Goal: Task Accomplishment & Management: Complete application form

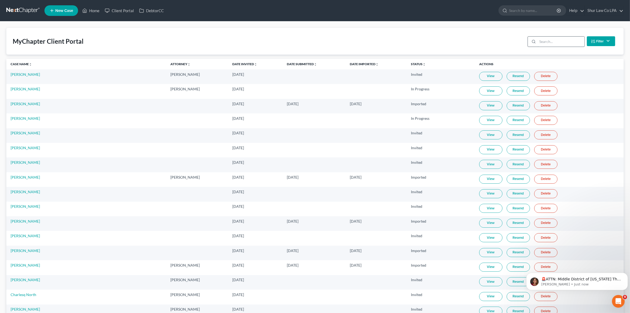
click at [554, 43] on input "search" at bounding box center [561, 42] width 47 height 10
click at [25, 7] on link at bounding box center [23, 11] width 34 height 10
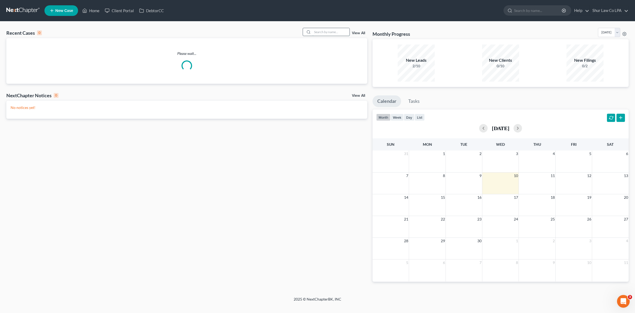
click at [332, 33] on input "search" at bounding box center [331, 32] width 37 height 8
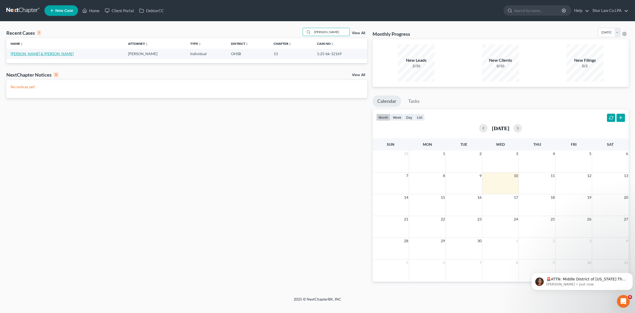
type input "saunders"
click at [36, 54] on link "Saunders, David & Lora" at bounding box center [42, 53] width 63 height 5
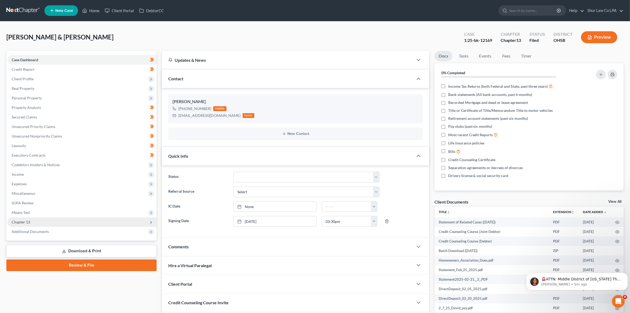
click at [23, 223] on span "Chapter 13" at bounding box center [21, 221] width 19 height 5
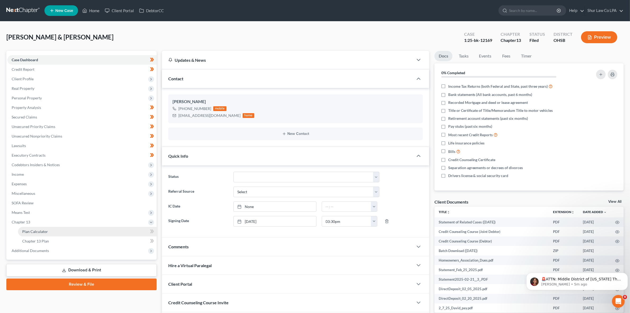
click at [42, 232] on span "Plan Calculator" at bounding box center [35, 231] width 26 height 5
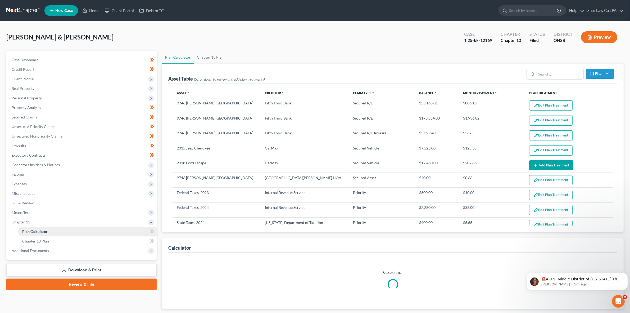
select select "59"
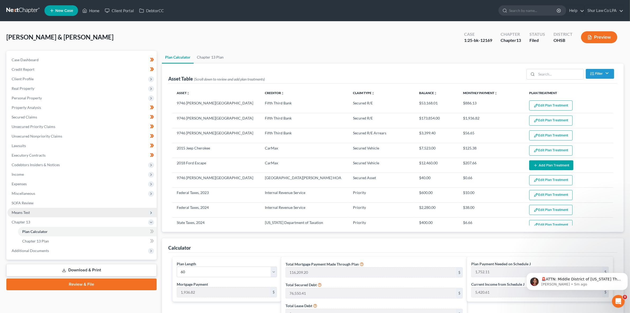
click at [27, 211] on span "Means Test" at bounding box center [21, 212] width 18 height 5
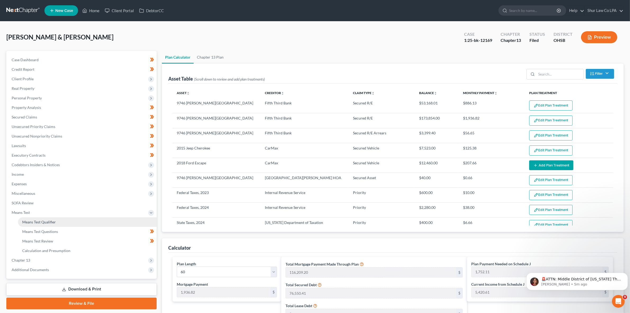
click at [42, 222] on span "Means Test Qualifier" at bounding box center [39, 221] width 34 height 5
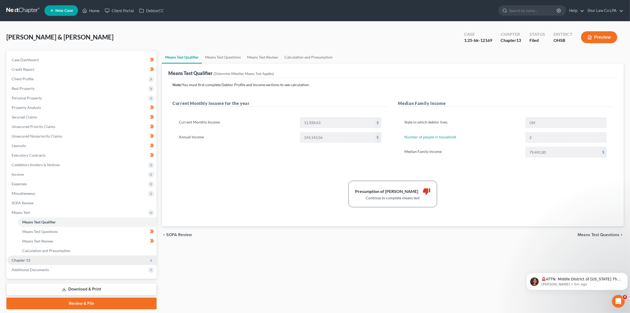
click at [33, 258] on span "Chapter 13" at bounding box center [81, 260] width 149 height 10
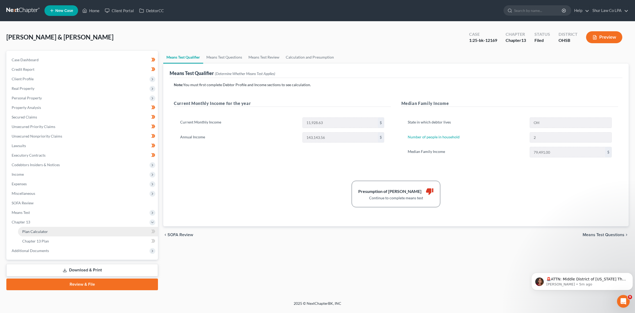
click at [40, 232] on span "Plan Calculator" at bounding box center [35, 231] width 26 height 5
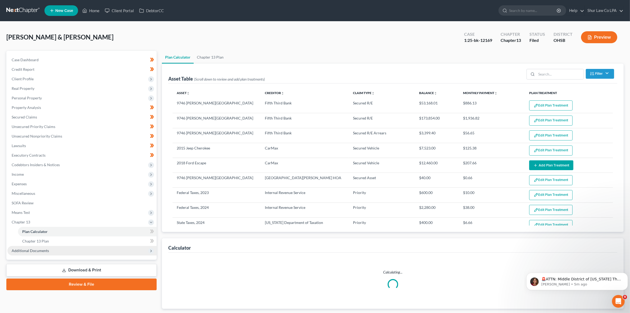
select select "59"
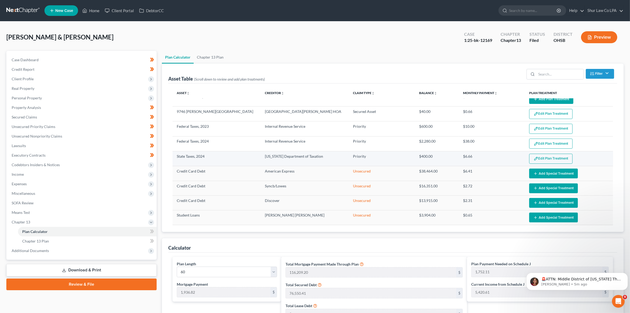
scroll to position [33, 0]
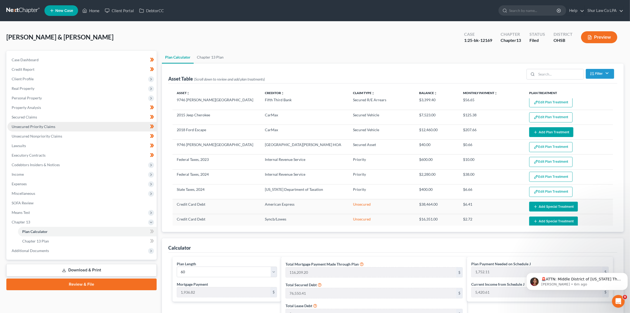
click at [29, 129] on link "Unsecured Priority Claims" at bounding box center [81, 127] width 149 height 10
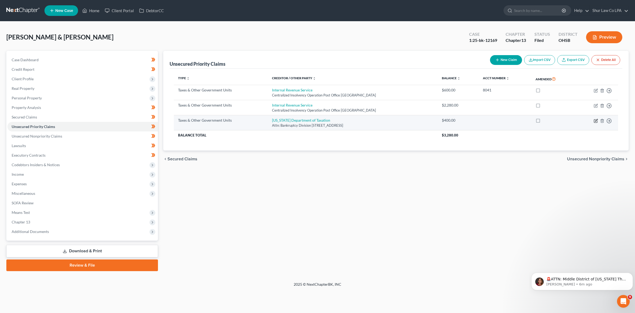
click at [596, 120] on icon "button" at bounding box center [596, 121] width 4 height 4
select select "2"
select select "36"
select select "2"
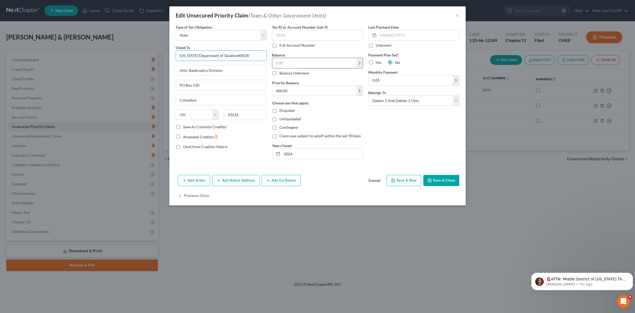
type input "Ohio Department of Taxation400.00"
click at [293, 61] on input "text" at bounding box center [314, 63] width 84 height 10
drag, startPoint x: 297, startPoint y: 64, endPoint x: 280, endPoint y: 65, distance: 17.7
click at [280, 65] on input "text" at bounding box center [314, 63] width 84 height 10
paste input "471.69"
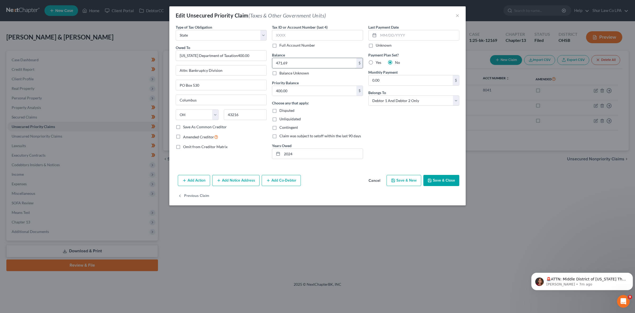
click at [301, 64] on input "471.69" at bounding box center [314, 63] width 84 height 10
type input "471.69"
click at [245, 54] on input "Ohio Department of Taxation400.00" at bounding box center [221, 55] width 91 height 11
drag, startPoint x: 241, startPoint y: 55, endPoint x: 230, endPoint y: 55, distance: 10.9
click at [230, 55] on input "Ohio Department of Taxation400.00" at bounding box center [221, 55] width 91 height 11
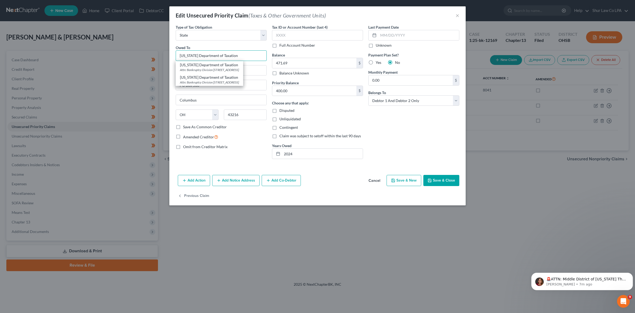
type input "Ohio Department of Taxation"
click at [292, 88] on input "400.00" at bounding box center [314, 91] width 84 height 10
paste input "401.63"
type input "401.63"
click at [388, 125] on div "Last Payment Date Unknown Payment Plan Set? Yes No Monthly Payment 0.00 $ Belon…" at bounding box center [414, 93] width 96 height 139
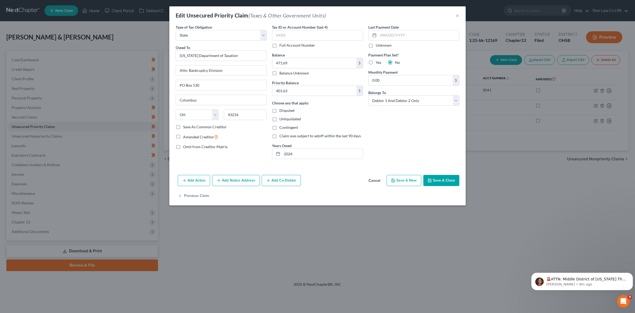
click at [442, 178] on button "Save & Close" at bounding box center [442, 180] width 36 height 11
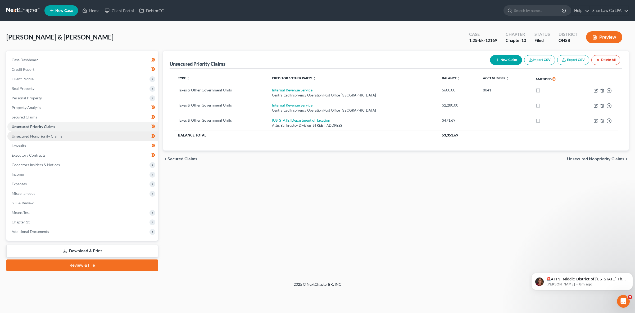
click at [48, 134] on span "Unsecured Nonpriority Claims" at bounding box center [37, 136] width 51 height 5
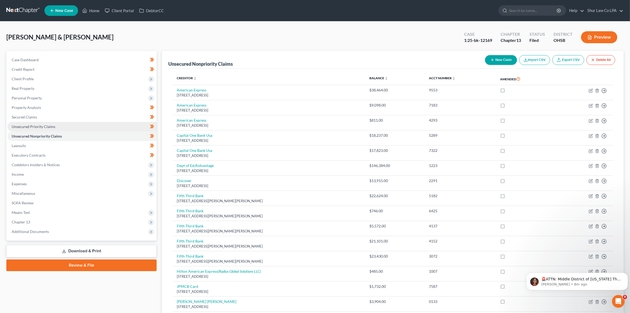
click at [49, 126] on span "Unsecured Priority Claims" at bounding box center [34, 126] width 44 height 5
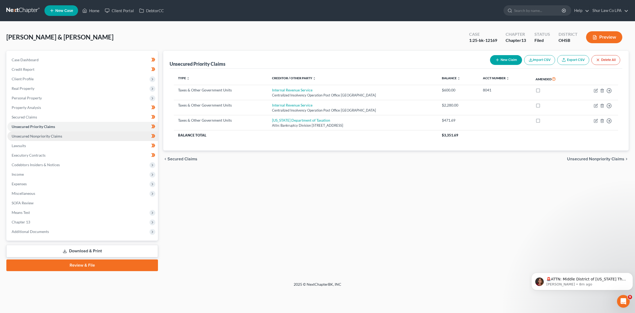
click at [47, 134] on span "Unsecured Nonpriority Claims" at bounding box center [37, 136] width 51 height 5
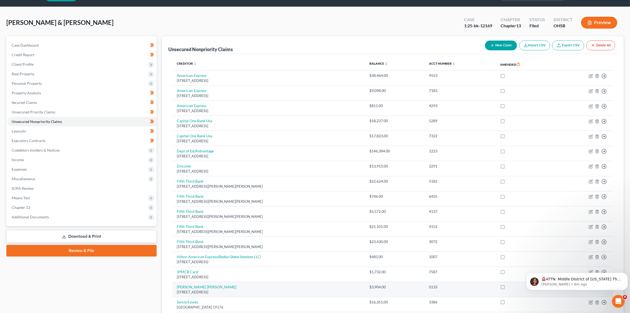
scroll to position [3, 0]
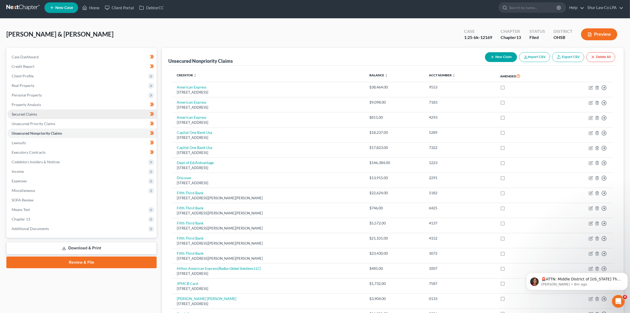
click at [32, 114] on span "Secured Claims" at bounding box center [24, 114] width 25 height 5
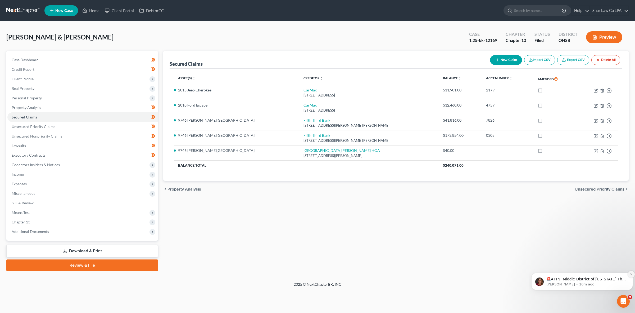
click at [630, 275] on icon "Dismiss notification" at bounding box center [631, 273] width 3 height 3
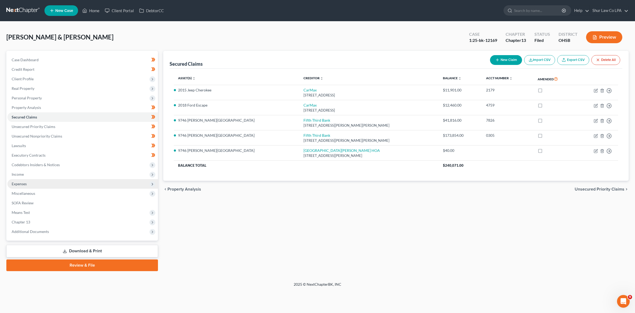
click at [29, 184] on span "Expenses" at bounding box center [82, 184] width 151 height 10
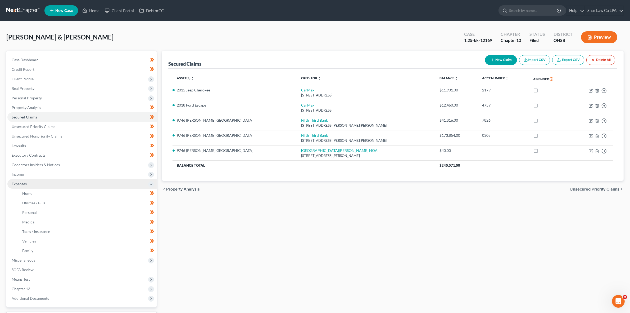
click at [30, 184] on span "Expenses" at bounding box center [81, 184] width 149 height 10
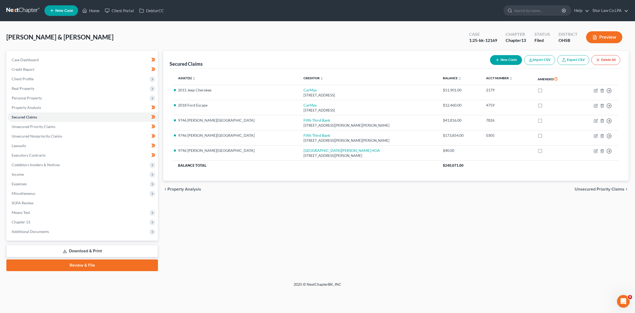
click at [28, 192] on span "Miscellaneous" at bounding box center [24, 193] width 24 height 5
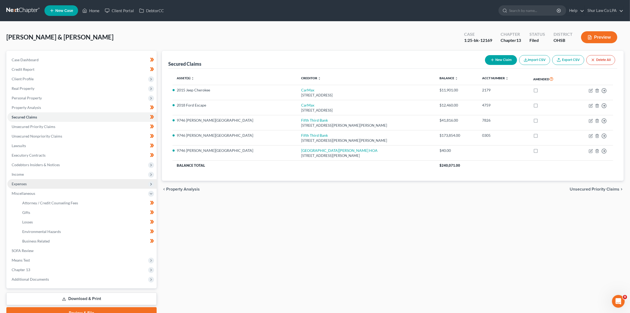
click at [24, 182] on span "Expenses" at bounding box center [19, 183] width 15 height 5
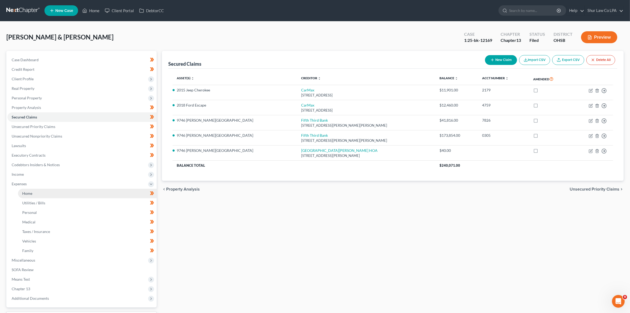
click at [24, 194] on span "Home" at bounding box center [27, 193] width 10 height 5
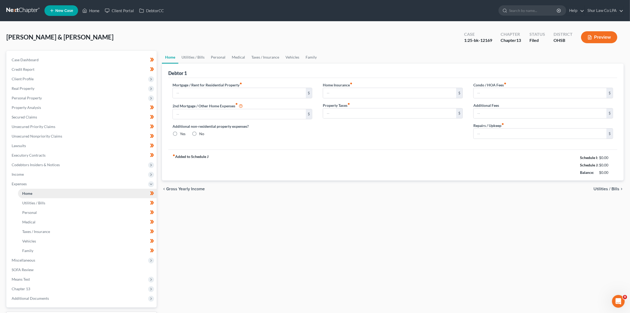
radio input "true"
type input "3.33"
type input "0.00"
type input "250.00"
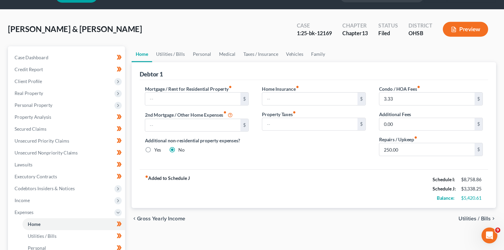
scroll to position [21, 0]
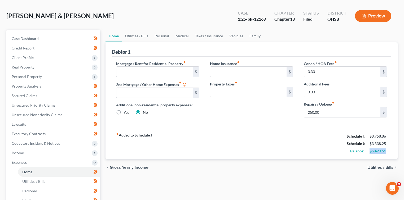
drag, startPoint x: 385, startPoint y: 150, endPoint x: 369, endPoint y: 151, distance: 15.9
click at [369, 151] on div "$5,420.61" at bounding box center [377, 151] width 17 height 5
copy div "$5,420.61"
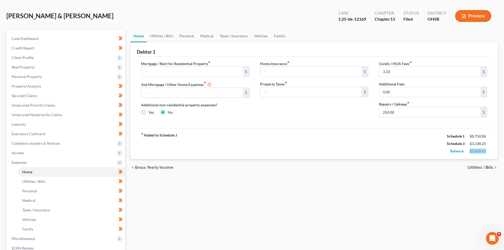
copy div "$5,420.61"
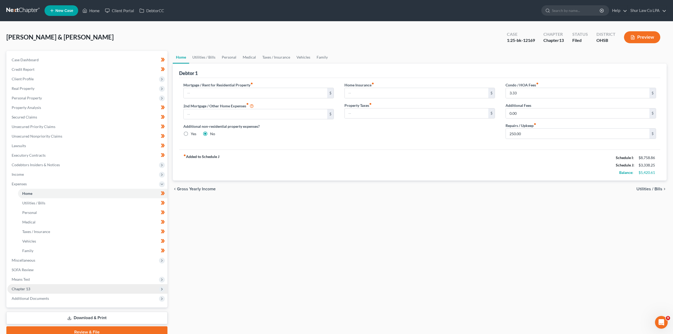
click at [23, 286] on span "Chapter 13" at bounding box center [21, 288] width 19 height 5
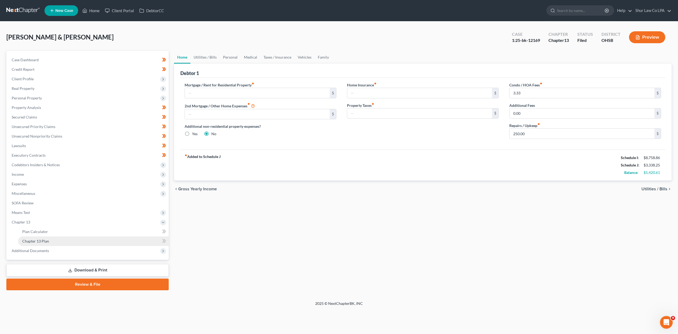
click at [34, 241] on span "Chapter 13 Plan" at bounding box center [35, 241] width 27 height 5
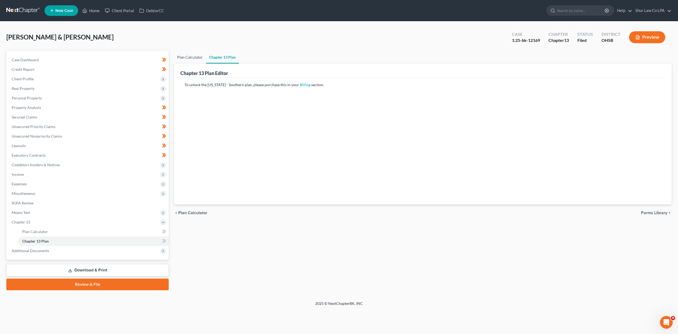
click at [185, 57] on link "Plan Calculator" at bounding box center [190, 57] width 32 height 13
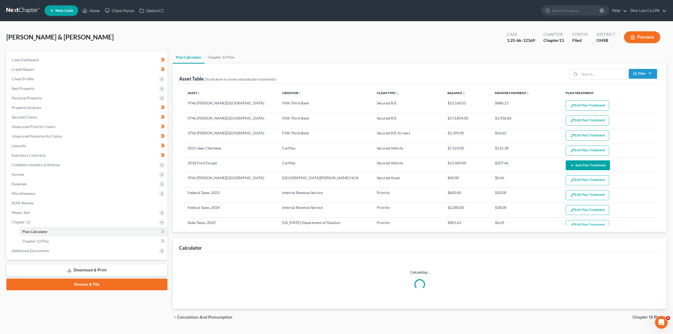
select select "59"
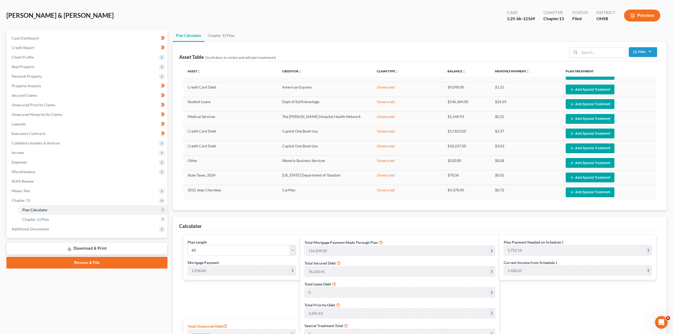
scroll to position [141, 0]
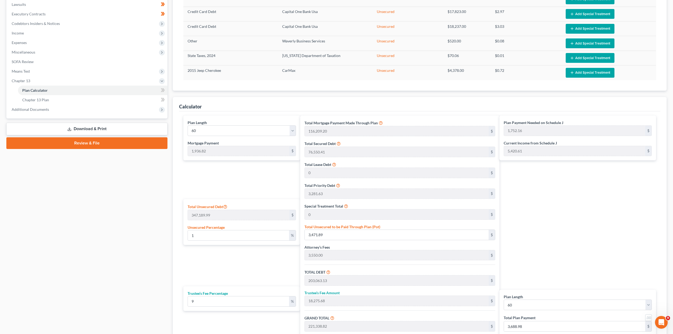
click at [588, 201] on div "Plan Payment Needed on Schedule J 1,752.16 $ Current Income from Schedule J 5,4…" at bounding box center [578, 233] width 159 height 236
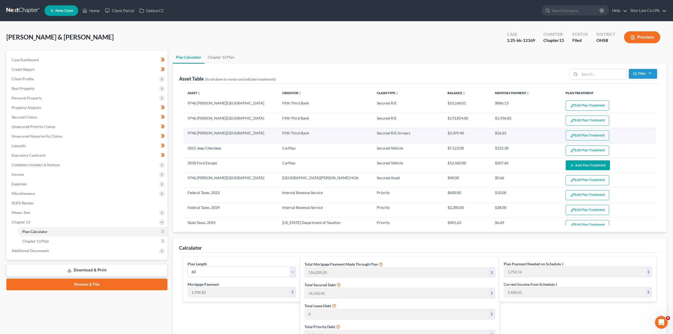
click at [582, 137] on button "Edit Plan Treatment" at bounding box center [586, 135] width 43 height 10
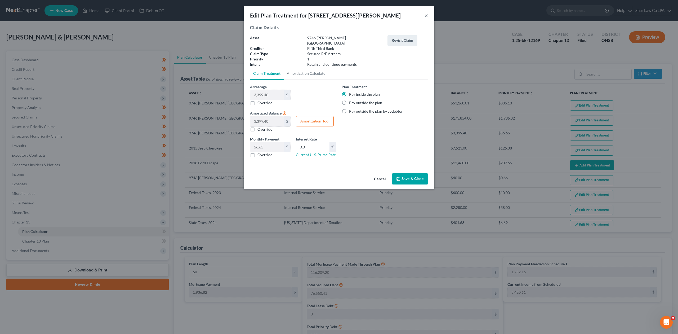
click at [425, 14] on button "×" at bounding box center [426, 15] width 4 height 6
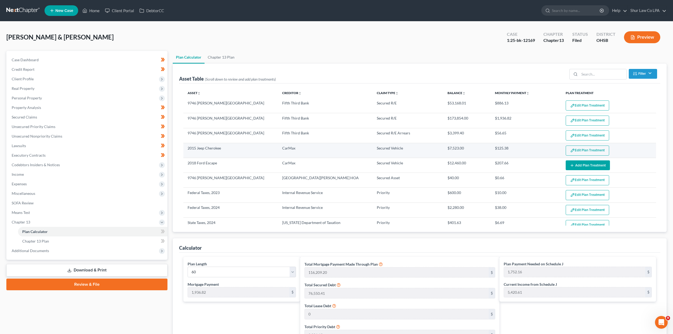
click at [583, 150] on button "Edit Plan Treatment" at bounding box center [586, 150] width 43 height 10
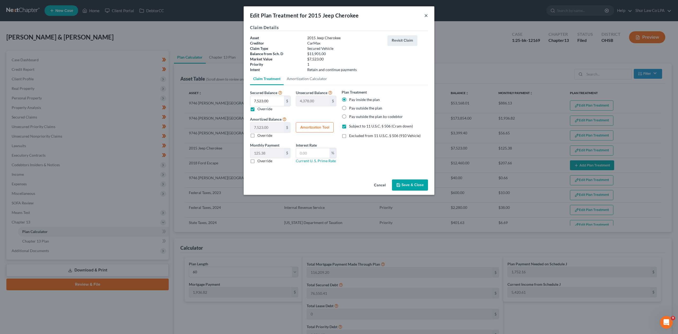
click at [425, 17] on button "×" at bounding box center [426, 15] width 4 height 6
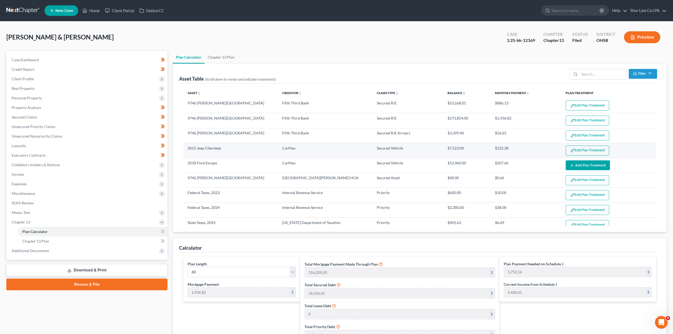
click at [586, 149] on button "Edit Plan Treatment" at bounding box center [586, 150] width 43 height 10
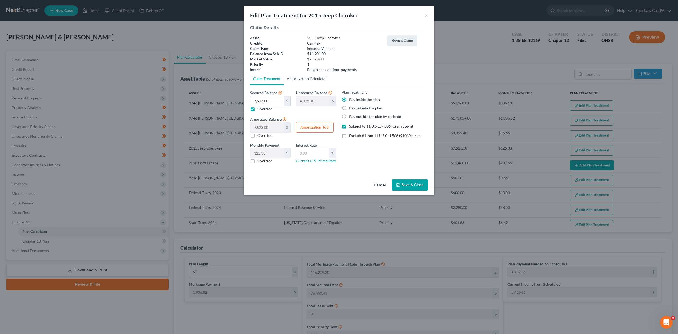
click at [303, 77] on link "Amortization Calculator" at bounding box center [307, 78] width 47 height 13
type input "7,523.00"
type input "60"
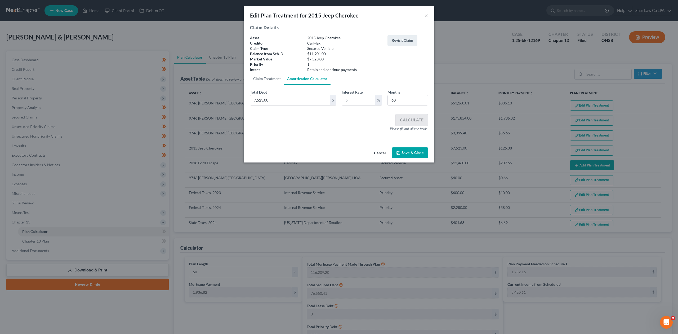
click at [342, 90] on label "Interest Rate" at bounding box center [352, 92] width 21 height 6
click at [349, 99] on input "text" at bounding box center [358, 100] width 33 height 10
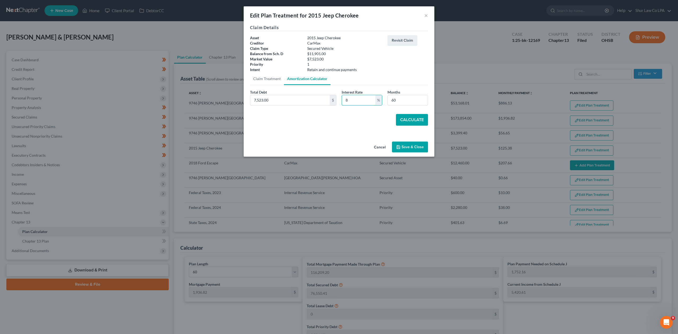
type input "8"
click at [412, 119] on button "Calculate" at bounding box center [412, 120] width 32 height 12
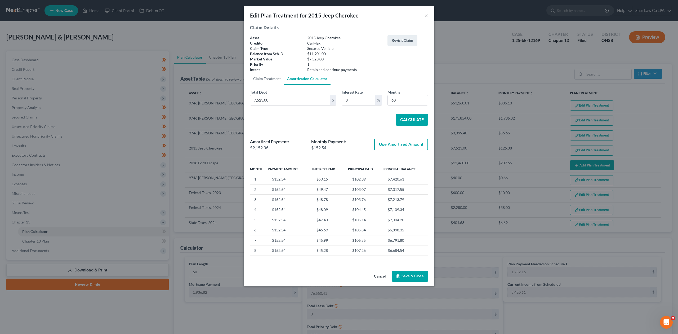
click at [414, 275] on button "Save & Close" at bounding box center [410, 275] width 36 height 11
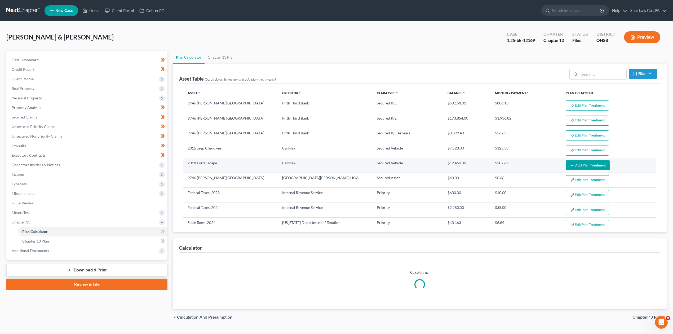
select select "59"
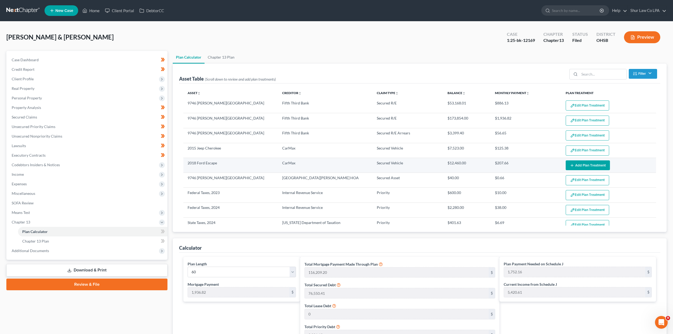
click at [591, 168] on button "Add Plan Treatment" at bounding box center [587, 165] width 44 height 10
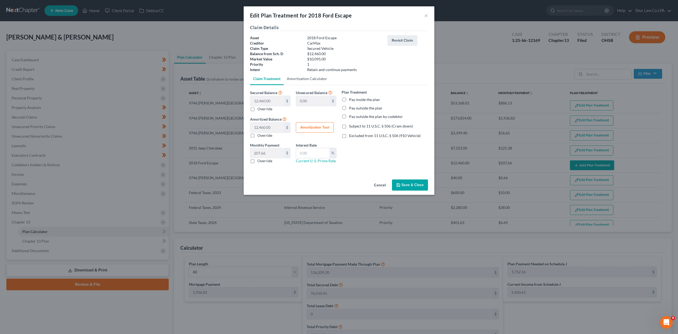
click at [296, 82] on link "Amortization Calculator" at bounding box center [307, 78] width 47 height 13
type input "12,460.00"
type input "60"
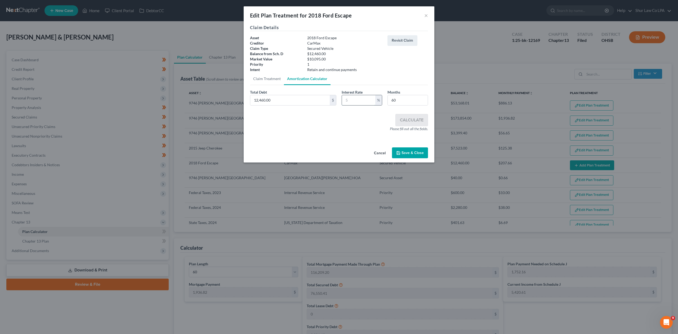
click at [360, 98] on input "text" at bounding box center [358, 100] width 33 height 10
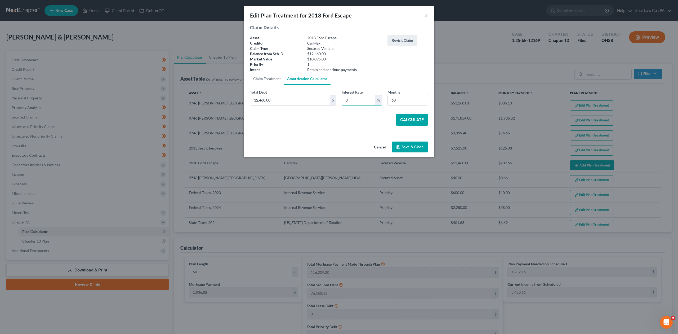
type input "8"
click at [417, 124] on button "Calculate" at bounding box center [412, 120] width 32 height 12
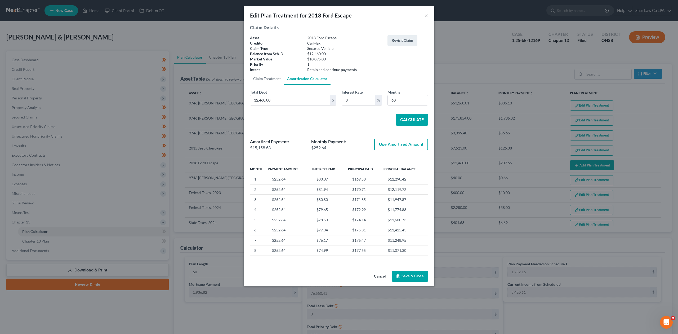
click at [408, 279] on button "Save & Close" at bounding box center [410, 275] width 36 height 11
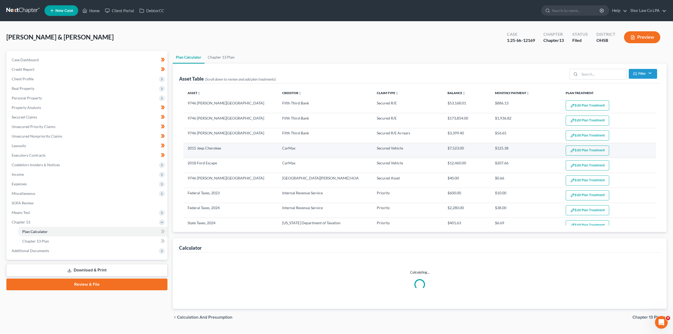
click at [587, 150] on button "Edit Plan Treatment" at bounding box center [586, 150] width 43 height 10
select select "59"
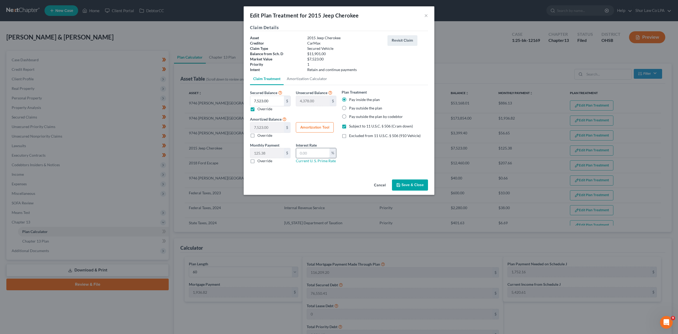
click at [311, 153] on input "text" at bounding box center [312, 153] width 33 height 10
drag, startPoint x: 296, startPoint y: 78, endPoint x: 299, endPoint y: 84, distance: 6.5
click at [296, 78] on link "Amortization Calculator" at bounding box center [307, 78] width 47 height 13
type input "7,523.00"
type input "60"
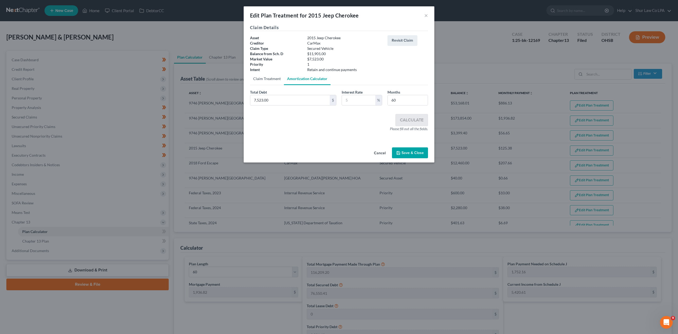
click at [271, 77] on link "Claim Treatment" at bounding box center [267, 78] width 34 height 13
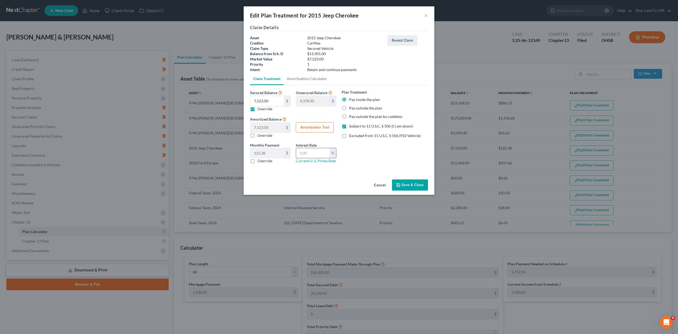
click at [313, 153] on input "text" at bounding box center [312, 153] width 33 height 10
type input "8.00"
click at [411, 186] on button "Save & Close" at bounding box center [410, 184] width 36 height 11
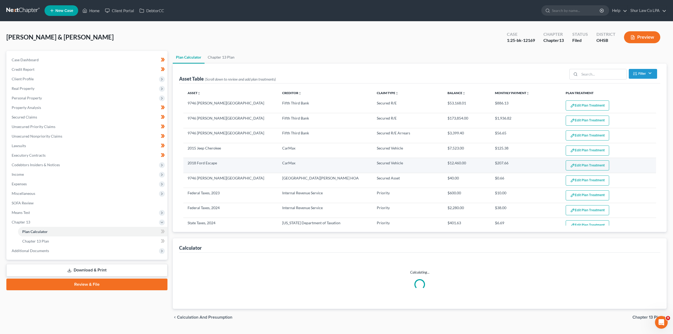
select select "59"
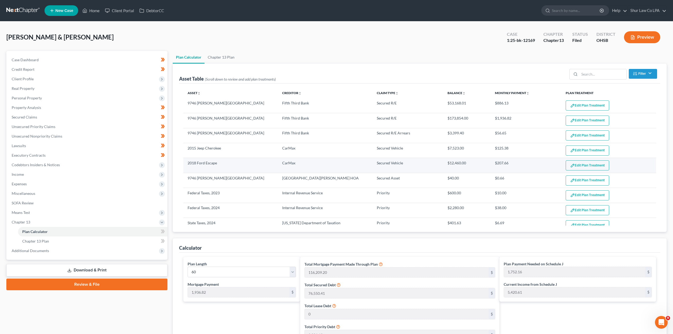
click at [588, 168] on button "Edit Plan Treatment" at bounding box center [586, 165] width 43 height 10
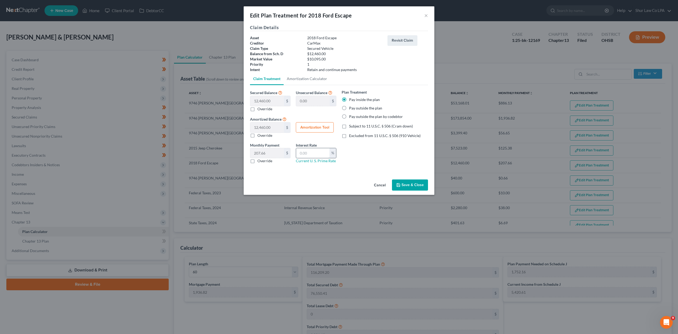
click at [314, 156] on input "text" at bounding box center [312, 153] width 33 height 10
type input "8.00"
click at [412, 185] on button "Save & Close" at bounding box center [410, 184] width 36 height 11
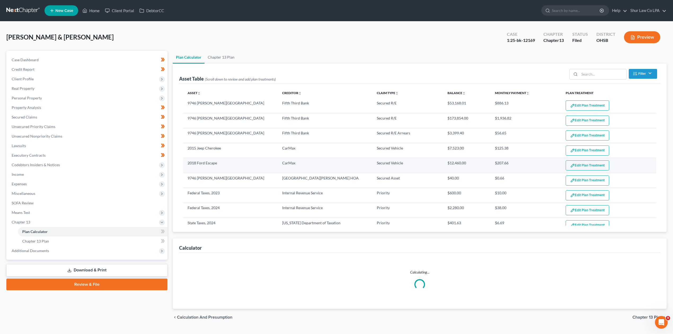
select select "59"
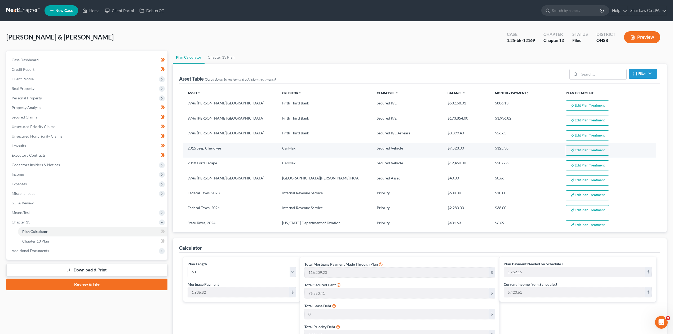
click at [586, 149] on button "Edit Plan Treatment" at bounding box center [586, 150] width 43 height 10
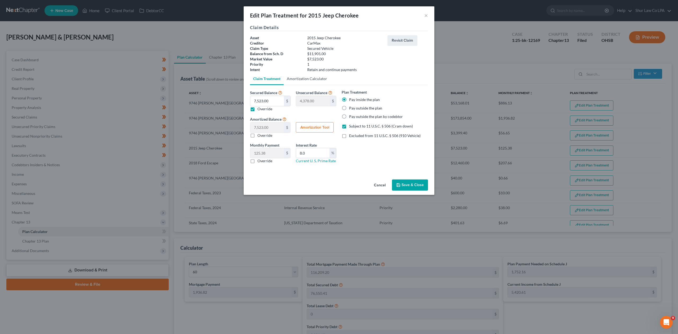
click at [299, 78] on link "Amortization Calculator" at bounding box center [307, 78] width 47 height 13
type input "7,523.00"
type input "8.0"
type input "60"
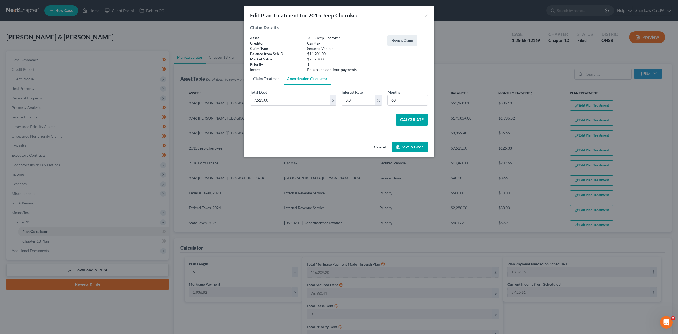
click at [265, 79] on link "Claim Treatment" at bounding box center [267, 78] width 34 height 13
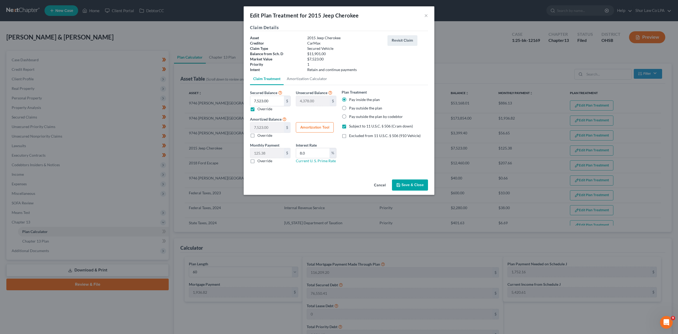
click at [423, 15] on div "Edit Plan Treatment for 2015 Jeep Cherokee ×" at bounding box center [339, 15] width 191 height 18
click at [425, 16] on button "×" at bounding box center [426, 15] width 4 height 6
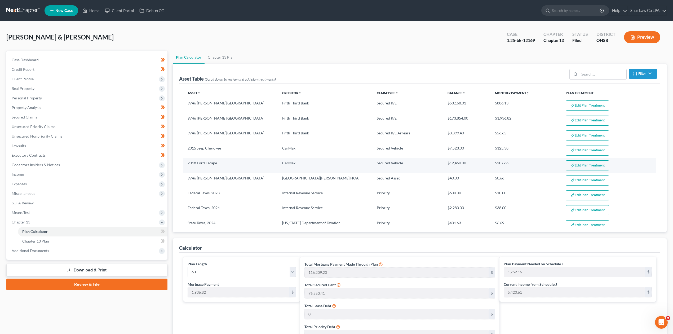
click at [592, 168] on button "Edit Plan Treatment" at bounding box center [586, 165] width 43 height 10
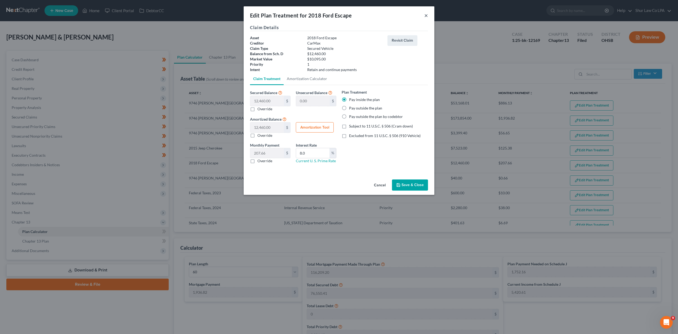
click at [426, 13] on button "×" at bounding box center [426, 15] width 4 height 6
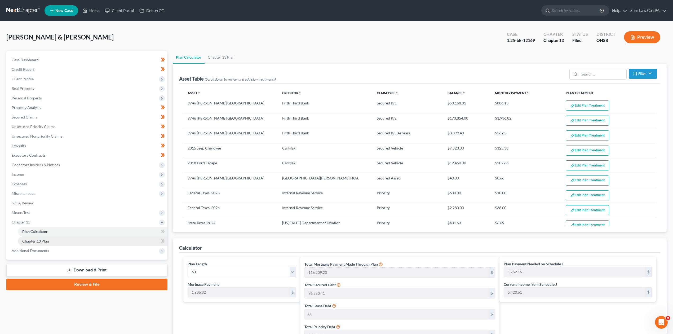
click at [42, 237] on link "Chapter 13 Plan" at bounding box center [92, 241] width 149 height 10
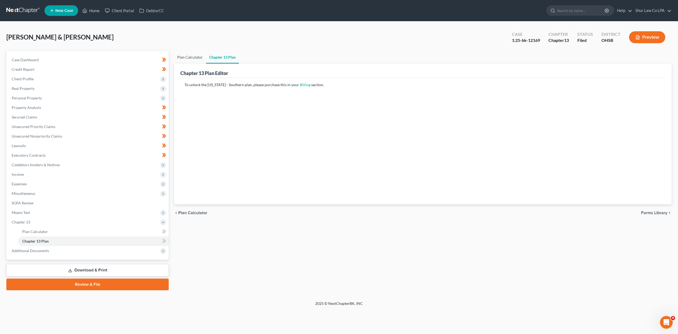
click at [178, 51] on link "Plan Calculator" at bounding box center [190, 57] width 32 height 13
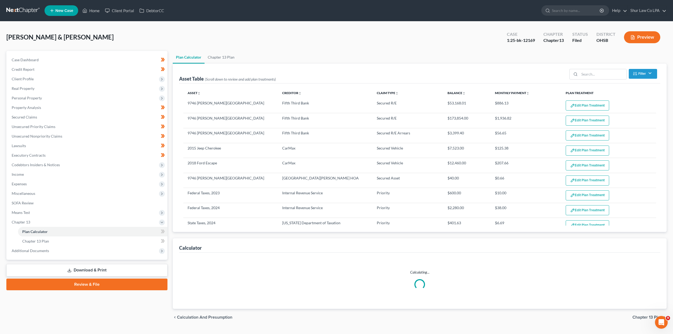
select select "59"
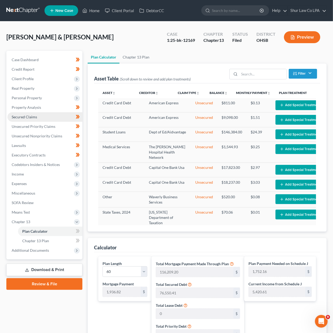
click at [35, 121] on link "Secured Claims" at bounding box center [44, 117] width 75 height 10
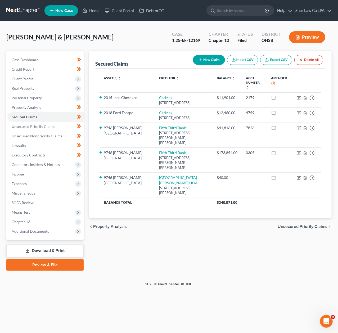
click at [234, 236] on div "Secured Claims New Claim Import CSV Export CSV Delete All Asset(s) expand_more …" at bounding box center [210, 161] width 248 height 220
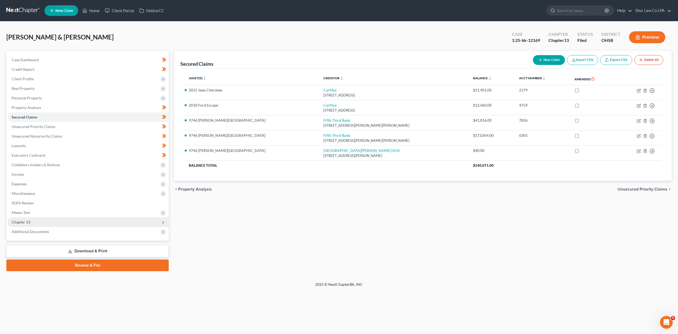
click at [19, 219] on span "Chapter 13" at bounding box center [21, 221] width 19 height 5
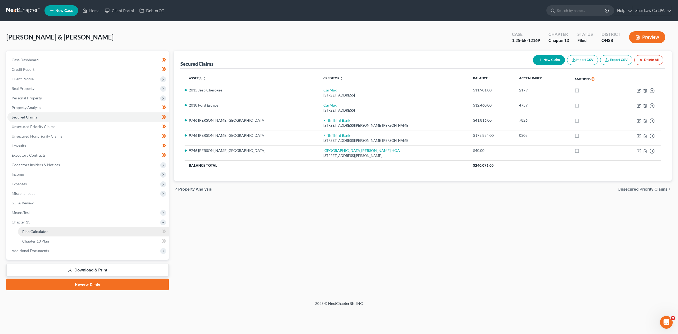
click at [33, 229] on span "Plan Calculator" at bounding box center [35, 231] width 26 height 5
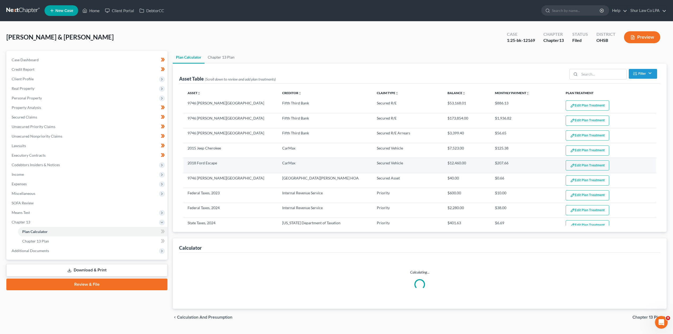
select select "59"
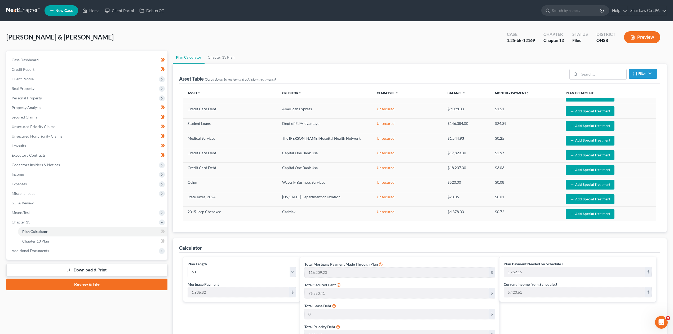
scroll to position [106, 0]
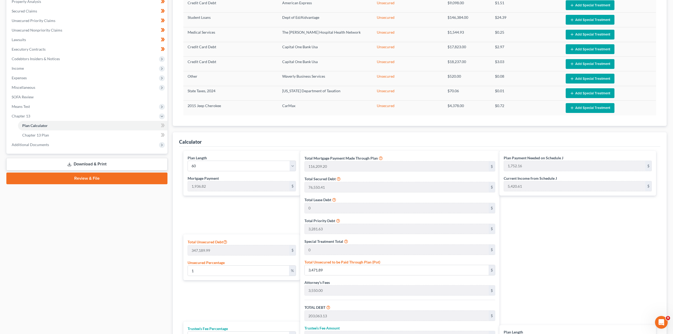
click at [254, 303] on div "Plan Length 1 2 3 4 5 6 7 8 9 10 11 12 13 14 15 16 17 18 19 20 21 22 23 24 25 2…" at bounding box center [240, 269] width 119 height 236
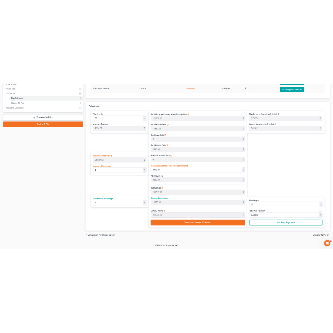
scroll to position [205, 0]
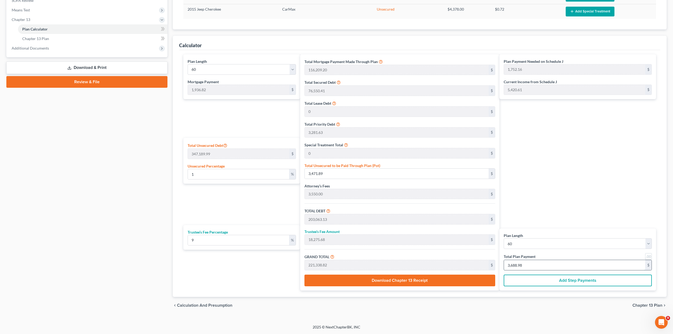
type input "0"
type input "275.22"
type input "24.77"
type input "300.00"
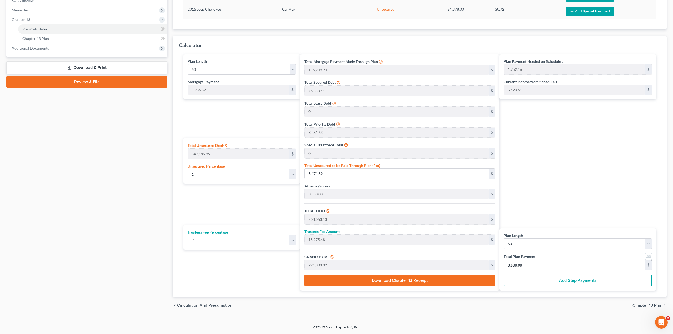
type input "5"
type input "2,972.47"
type input "267.52"
type input "3,240.00"
type input "54"
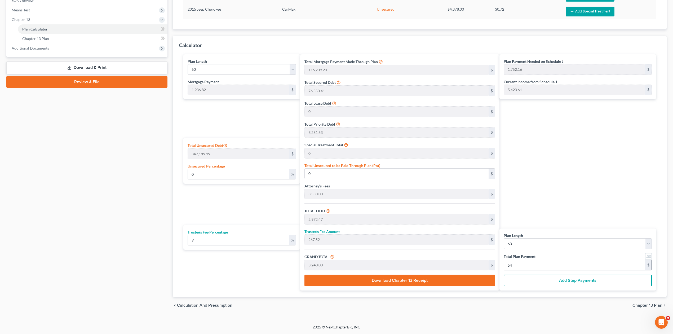
type input "29,834.86"
type input "2,685.13"
type input "32,520.00"
type input "542"
type input "28.44"
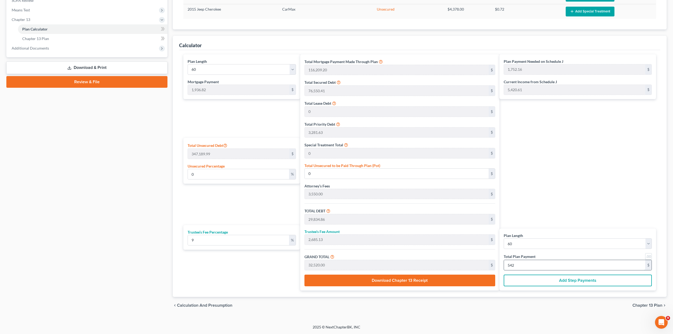
type input "98,757.38"
type input "298,348.62"
type input "26,851.37"
type input "325,200.00"
type input "5,420.00"
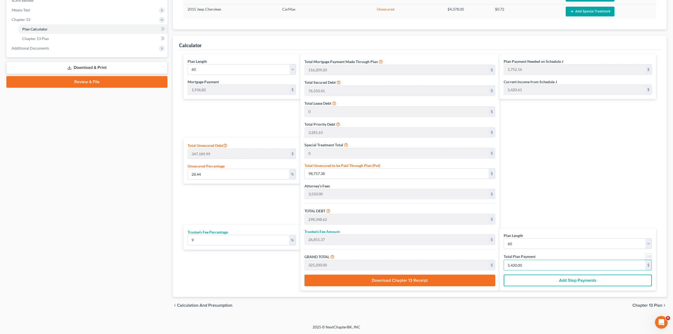
click at [551, 205] on div "Plan Payment Needed on Schedule J 1,752.16 $ Current Income from Schedule J 5,4…" at bounding box center [578, 172] width 159 height 236
drag, startPoint x: 209, startPoint y: 173, endPoint x: 182, endPoint y: 171, distance: 27.1
click at [182, 171] on div "Plan Length 1 2 3 4 5 6 7 8 9 10 11 12 13 14 15 16 17 18 19 20 21 22 23 24 25 2…" at bounding box center [240, 172] width 119 height 236
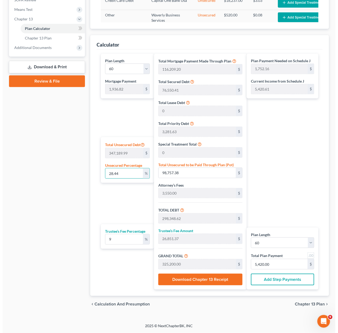
scroll to position [0, 0]
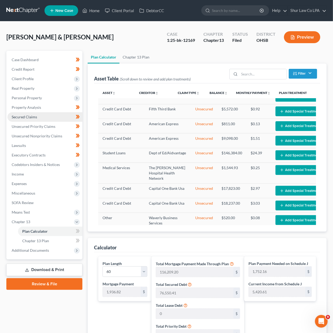
drag, startPoint x: 30, startPoint y: 111, endPoint x: 34, endPoint y: 114, distance: 4.6
click at [30, 112] on link "Secured Claims" at bounding box center [44, 117] width 75 height 10
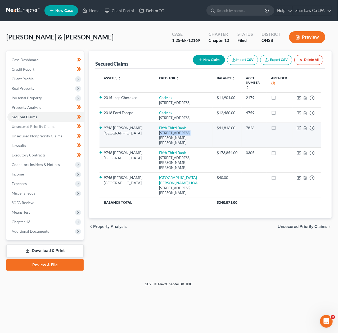
drag, startPoint x: 141, startPoint y: 132, endPoint x: 167, endPoint y: 129, distance: 25.6
click at [167, 131] on div "5050 Kingsley Dr Attn: Bankruptcy, Cincinnati, OH 45263" at bounding box center [183, 138] width 49 height 15
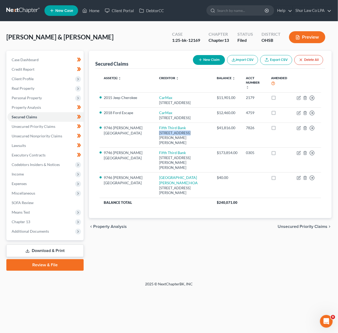
copy div "5050 Kingsley Dr"
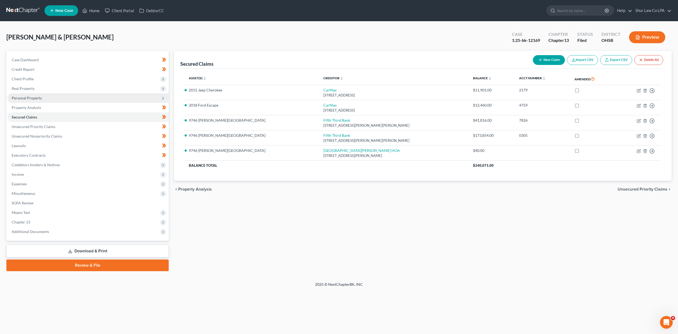
click at [34, 98] on span "Personal Property" at bounding box center [27, 98] width 30 height 5
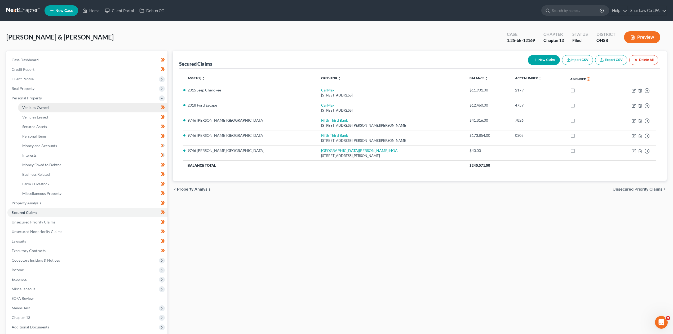
click at [35, 106] on span "Vehicles Owned" at bounding box center [35, 107] width 26 height 5
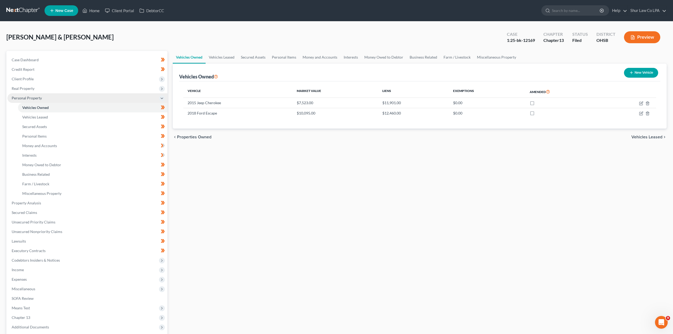
click at [24, 98] on span "Personal Property" at bounding box center [27, 98] width 30 height 5
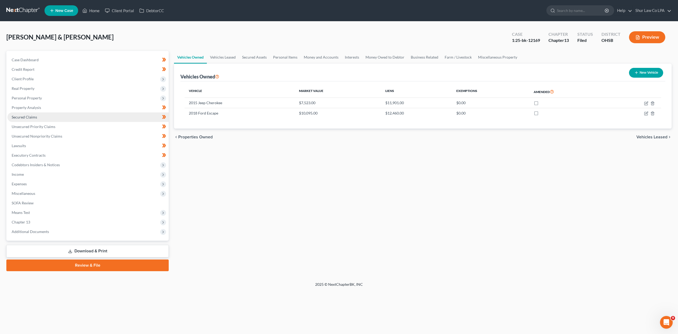
click at [28, 116] on span "Secured Claims" at bounding box center [24, 117] width 25 height 5
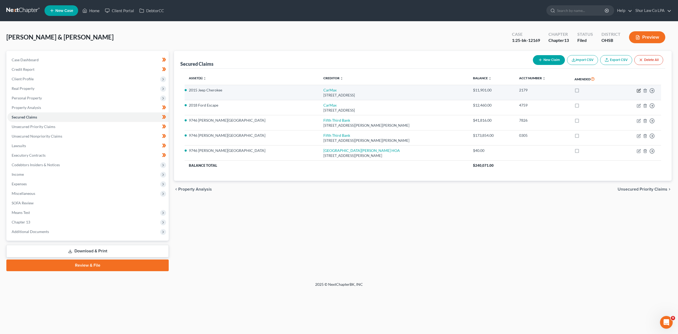
click at [635, 91] on icon "button" at bounding box center [638, 90] width 3 height 3
select select "10"
select select "0"
select select "4"
select select "2"
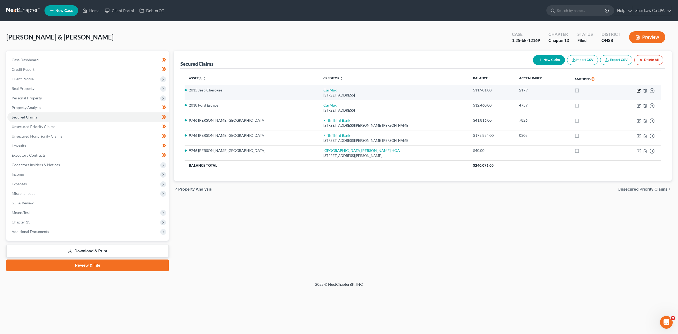
select select "0"
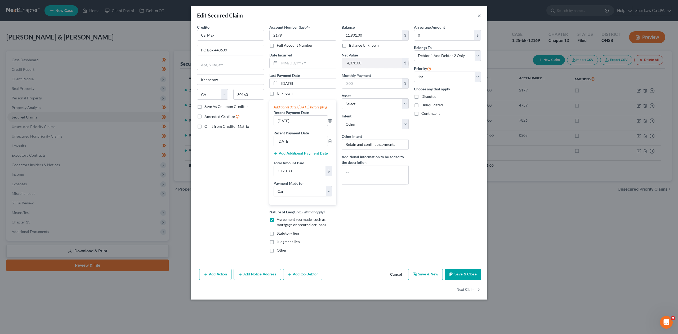
click at [478, 15] on button "×" at bounding box center [479, 15] width 4 height 6
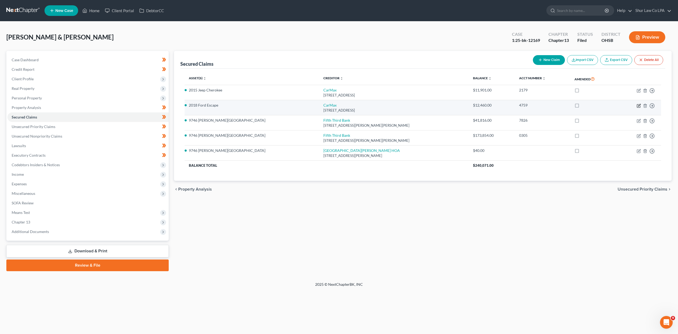
click at [635, 105] on icon "button" at bounding box center [639, 106] width 4 height 4
select select "10"
select select "0"
select select "6"
select select "4"
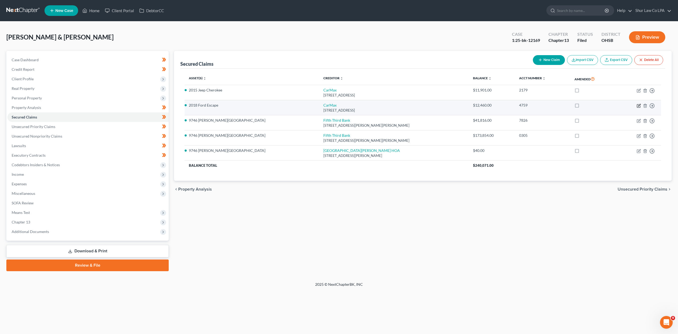
select select "1"
select select "0"
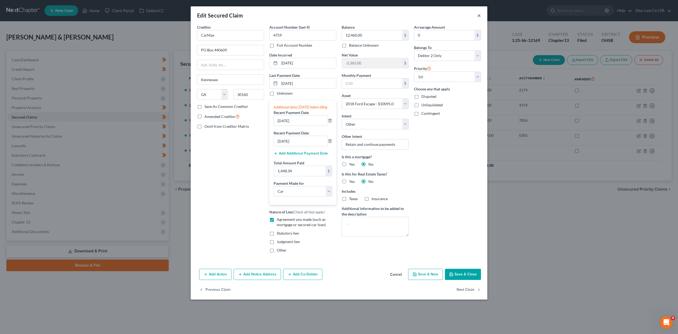
click at [480, 16] on button "×" at bounding box center [479, 15] width 4 height 6
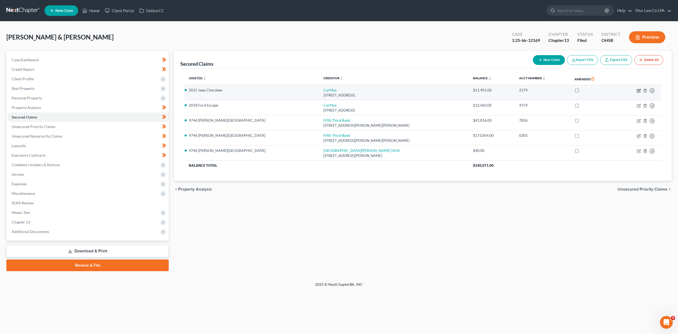
click at [635, 91] on icon "button" at bounding box center [639, 90] width 4 height 4
select select "10"
select select "0"
select select "5"
select select "4"
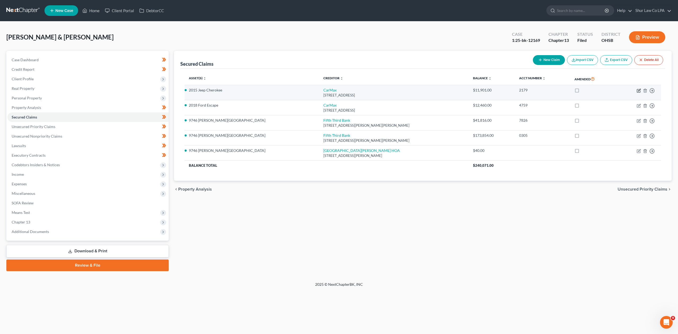
select select "2"
select select "0"
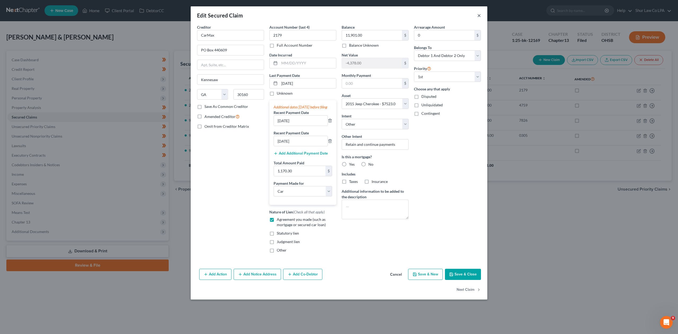
click at [477, 17] on button "×" at bounding box center [479, 15] width 4 height 6
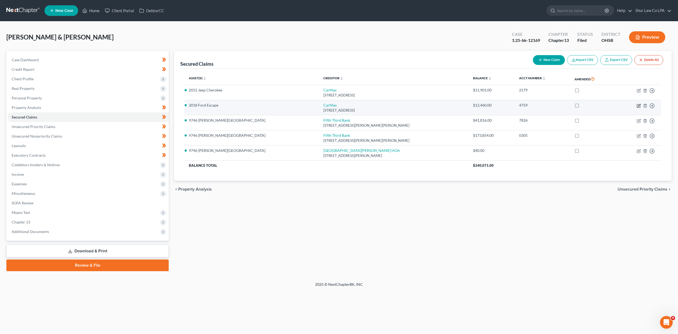
click at [635, 106] on icon "button" at bounding box center [638, 105] width 3 height 3
select select "10"
select select "0"
select select "6"
select select "4"
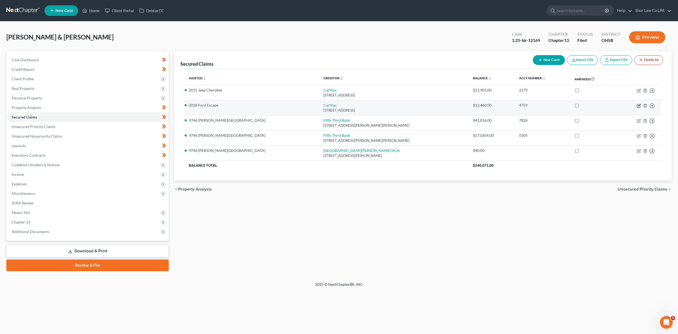
select select "1"
select select "0"
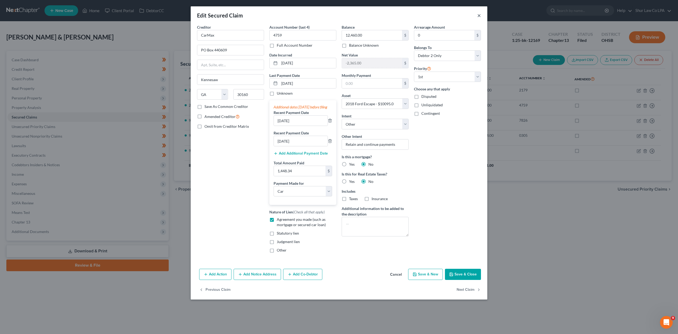
click at [479, 15] on button "×" at bounding box center [479, 15] width 4 height 6
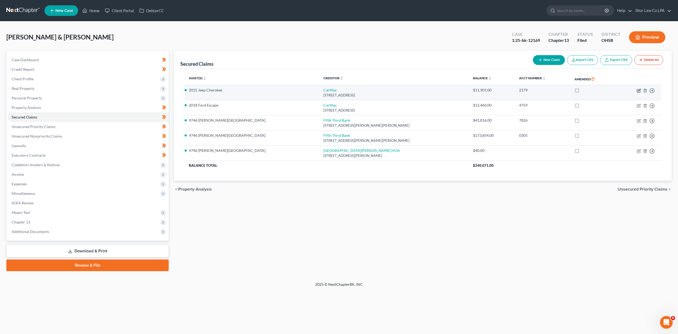
click at [635, 91] on icon "button" at bounding box center [639, 90] width 4 height 4
select select "10"
select select "0"
select select "5"
select select "4"
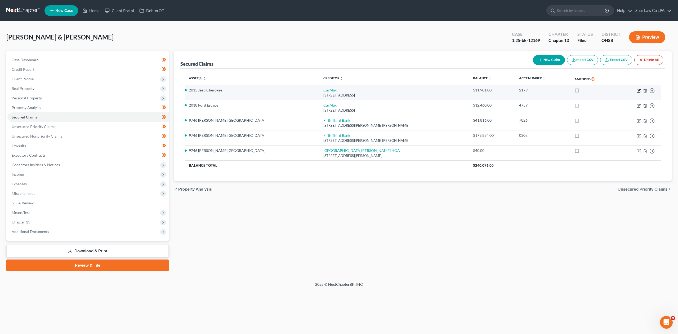
select select "2"
select select "0"
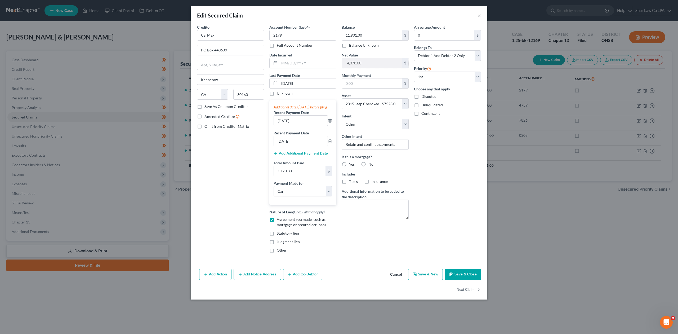
click at [250, 165] on div "Creditor * CarMax PO Box 440609 Kennesaw State AL AK AR AZ CA CO CT DE DC FL GA…" at bounding box center [230, 140] width 72 height 232
click at [479, 15] on button "×" at bounding box center [479, 15] width 4 height 6
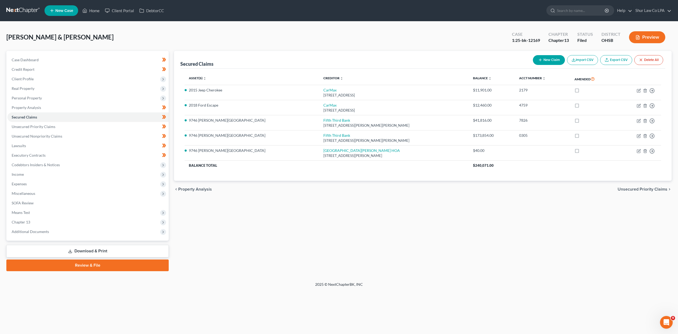
drag, startPoint x: 275, startPoint y: 241, endPoint x: 272, endPoint y: 235, distance: 6.7
click at [275, 241] on div "Secured Claims New Claim Import CSV Export CSV Delete All Asset(s) expand_more …" at bounding box center [422, 161] width 503 height 220
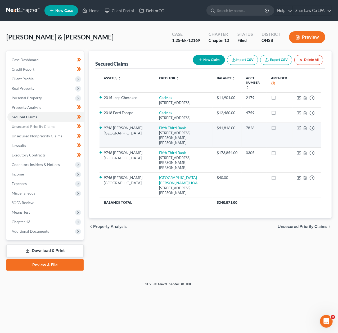
drag, startPoint x: 135, startPoint y: 287, endPoint x: 124, endPoint y: 138, distance: 149.9
click at [135, 287] on div "2025 © NextChapterBK, INC" at bounding box center [169, 286] width 302 height 10
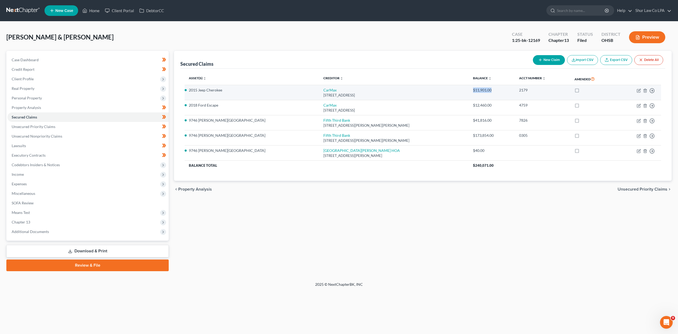
drag, startPoint x: 449, startPoint y: 90, endPoint x: 443, endPoint y: 90, distance: 6.1
click at [473, 90] on div "$11,901.00" at bounding box center [492, 89] width 38 height 5
copy div "$11,901.00"
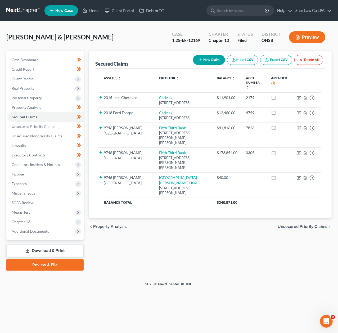
click at [211, 218] on div "Secured Claims New Claim Import CSV Export CSV Delete All Asset(s) expand_more …" at bounding box center [210, 161] width 248 height 220
